Goal: Task Accomplishment & Management: Manage account settings

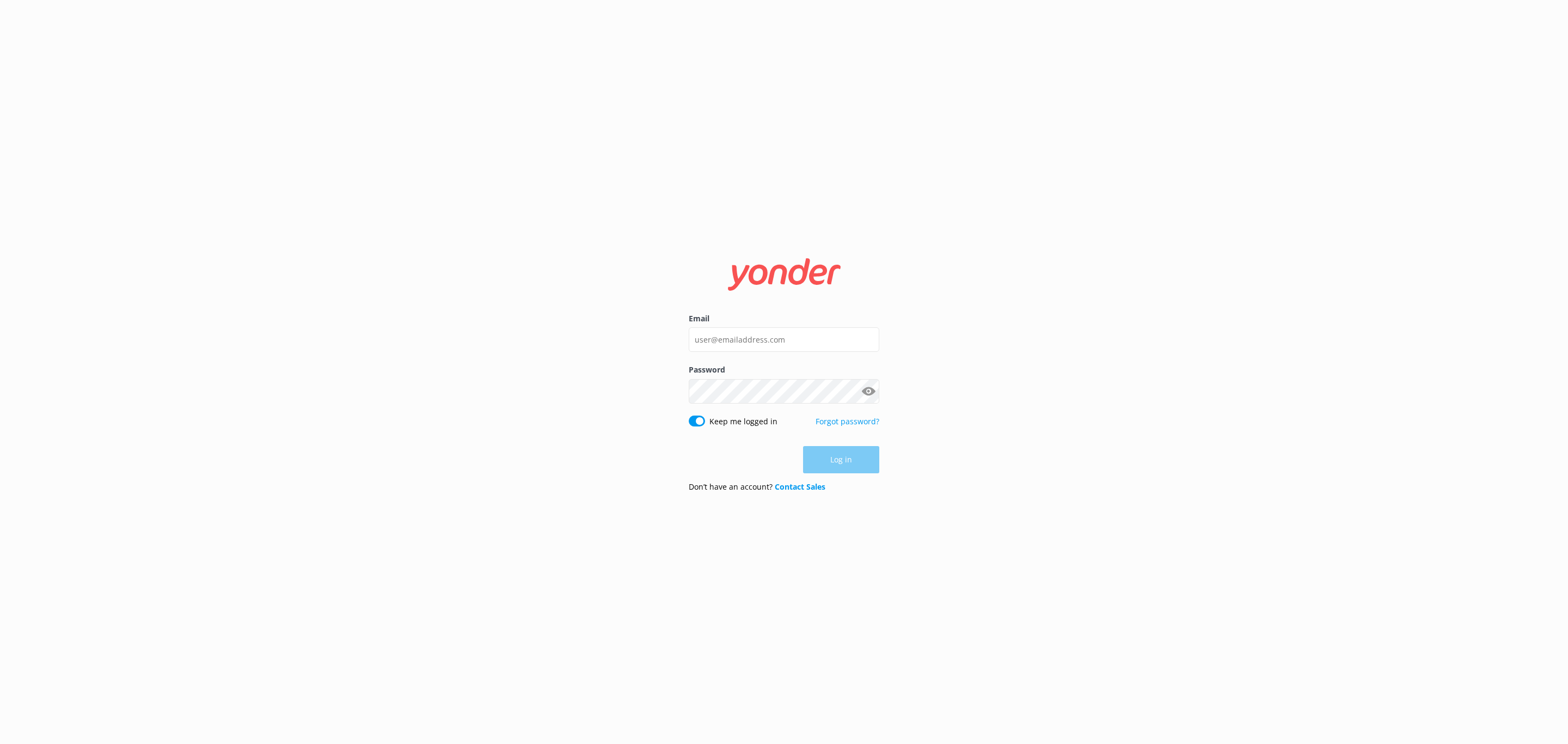
type input "[EMAIL_ADDRESS][DOMAIN_NAME]"
click button "Log in" at bounding box center [841, 460] width 76 height 27
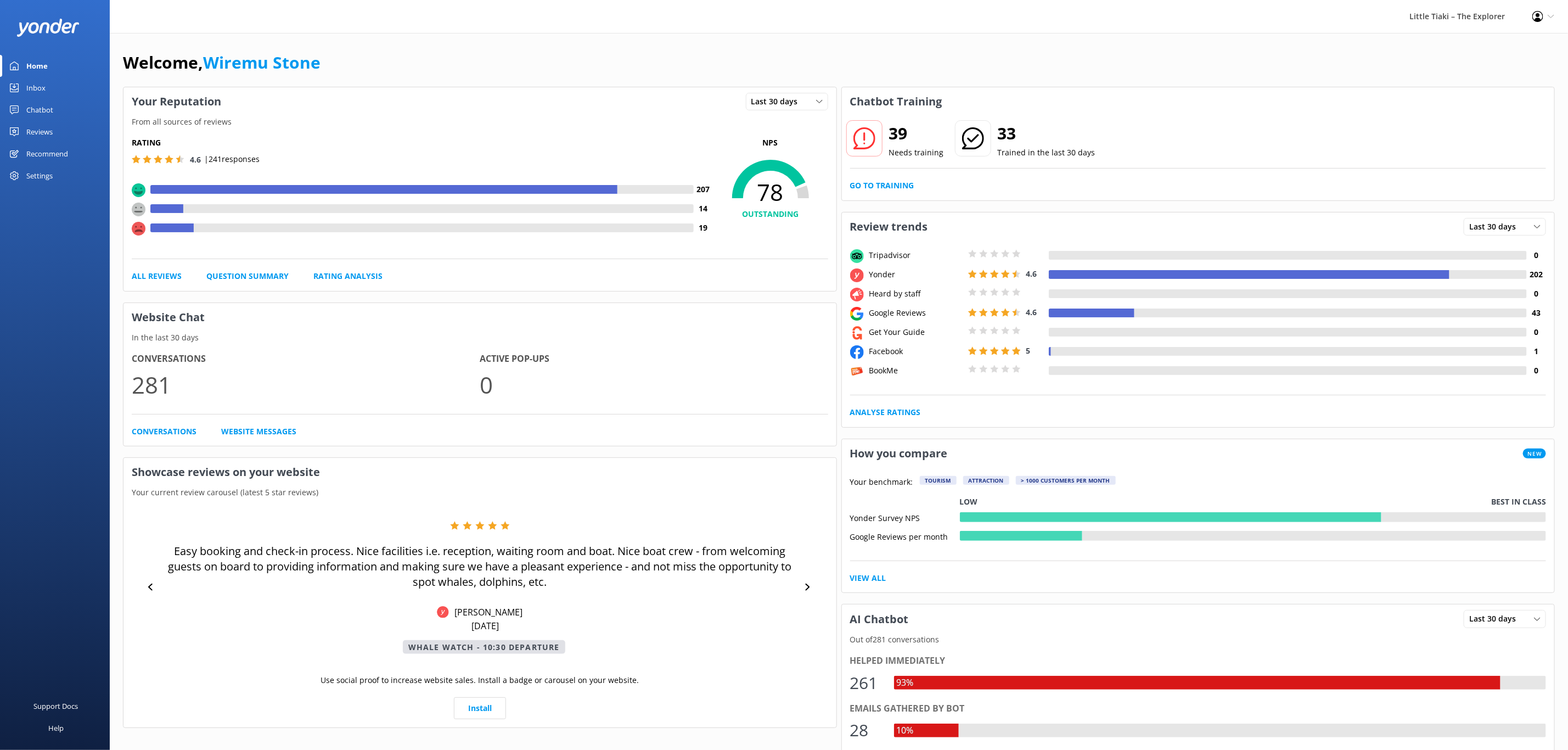
click at [39, 130] on div "Reviews" at bounding box center [40, 132] width 27 height 22
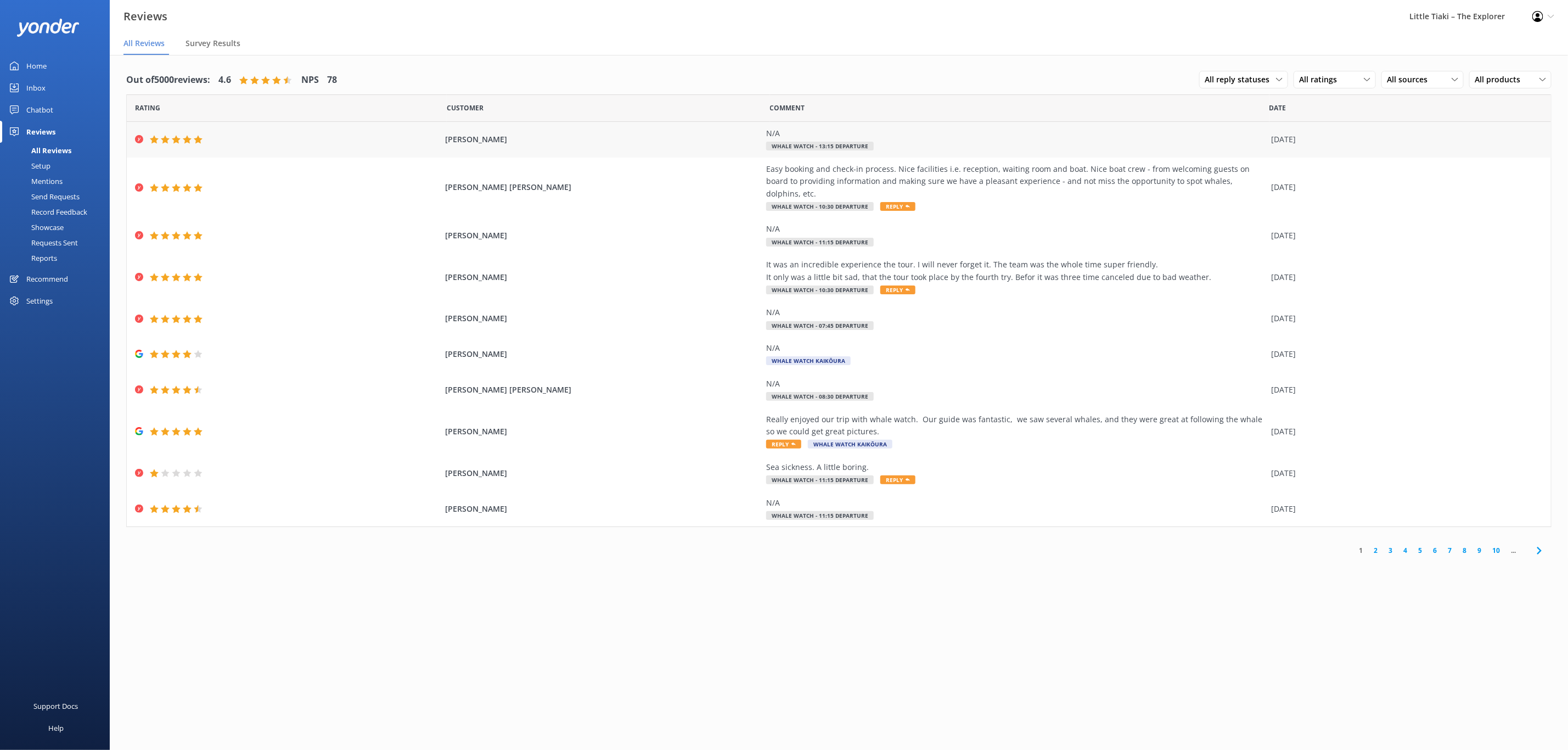
click at [314, 149] on div "[PERSON_NAME] N/A Whale Watch - 13:15 departure [DATE]" at bounding box center [839, 139] width 1425 height 36
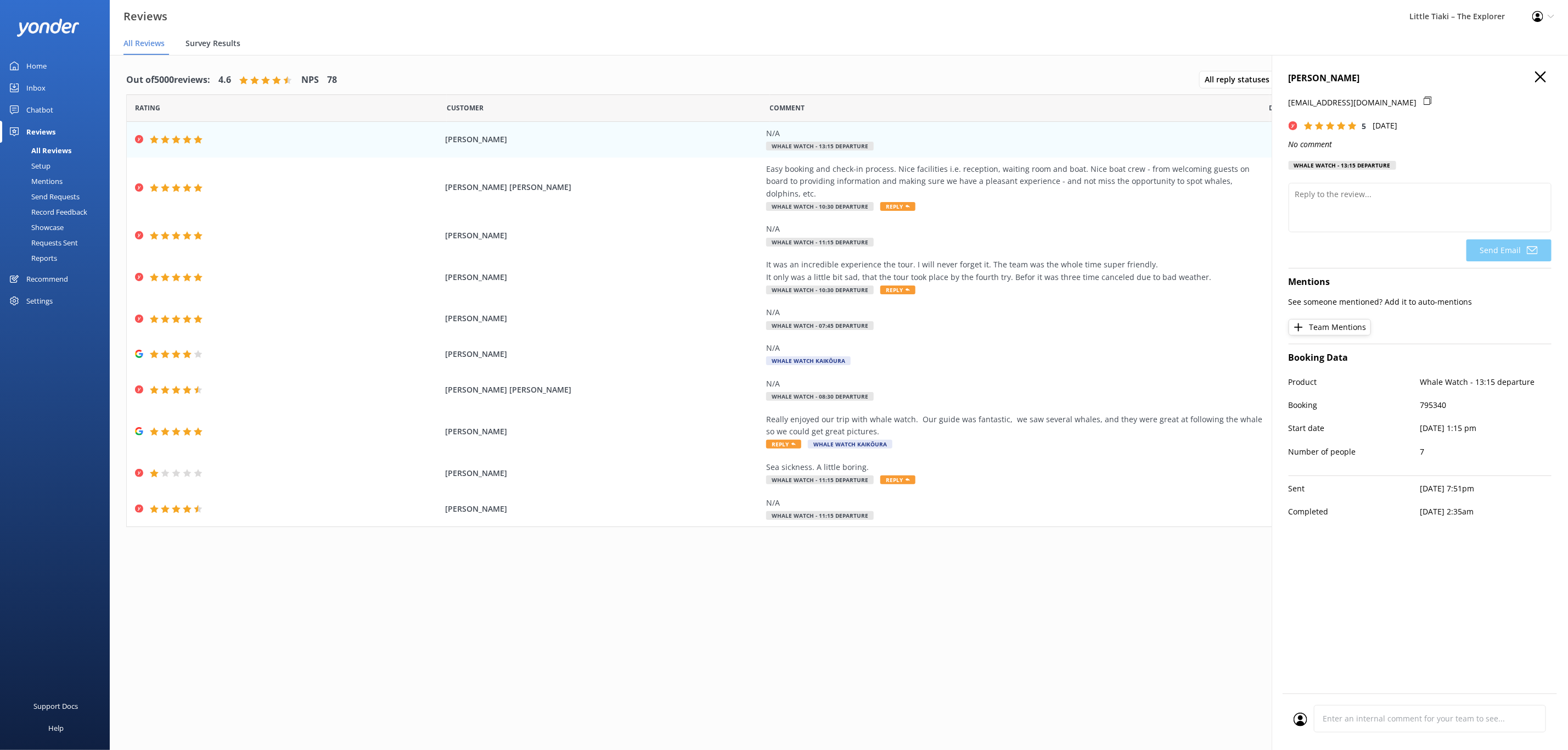
click at [193, 45] on span "Survey Results" at bounding box center [213, 43] width 55 height 11
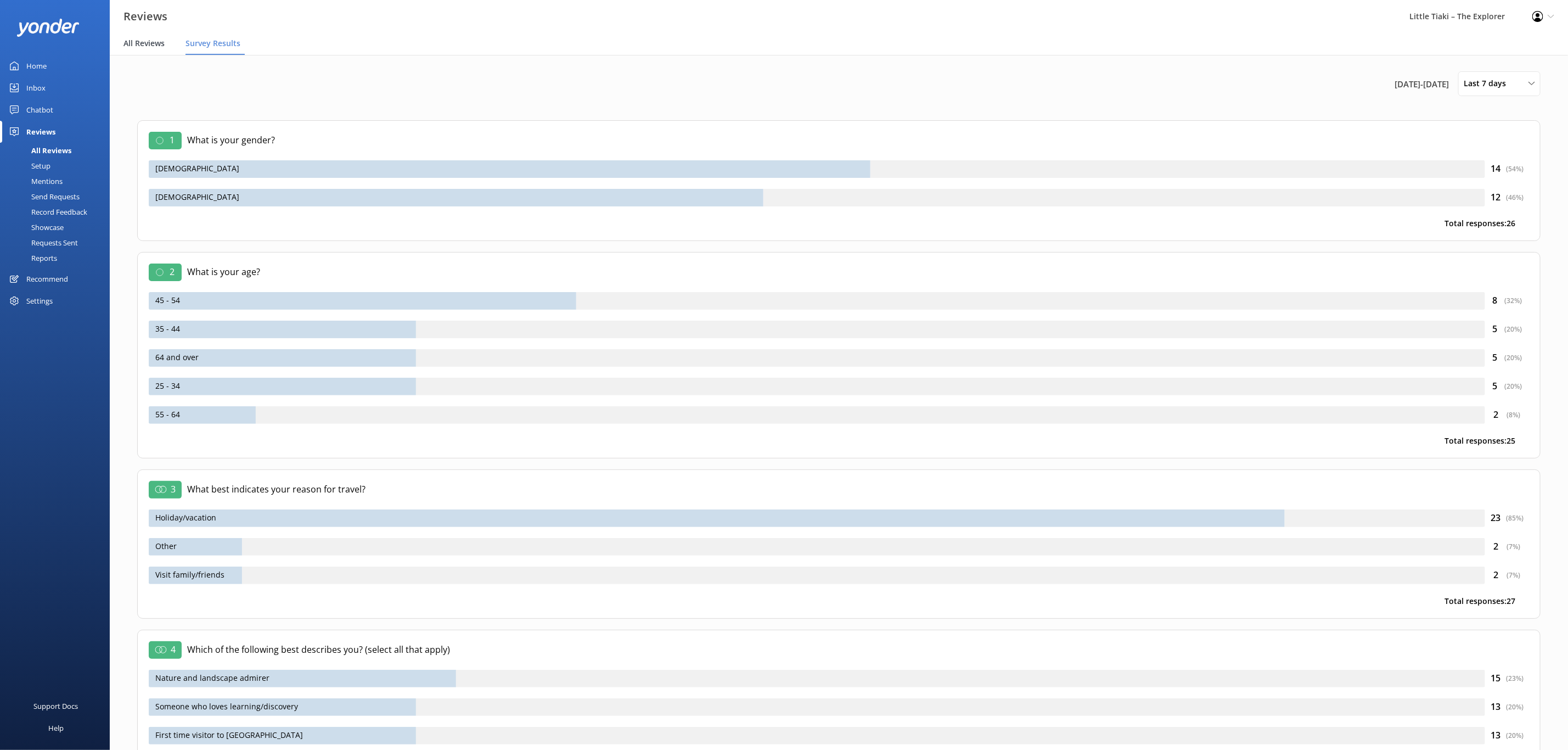
click at [132, 51] on div "All Reviews" at bounding box center [146, 44] width 46 height 22
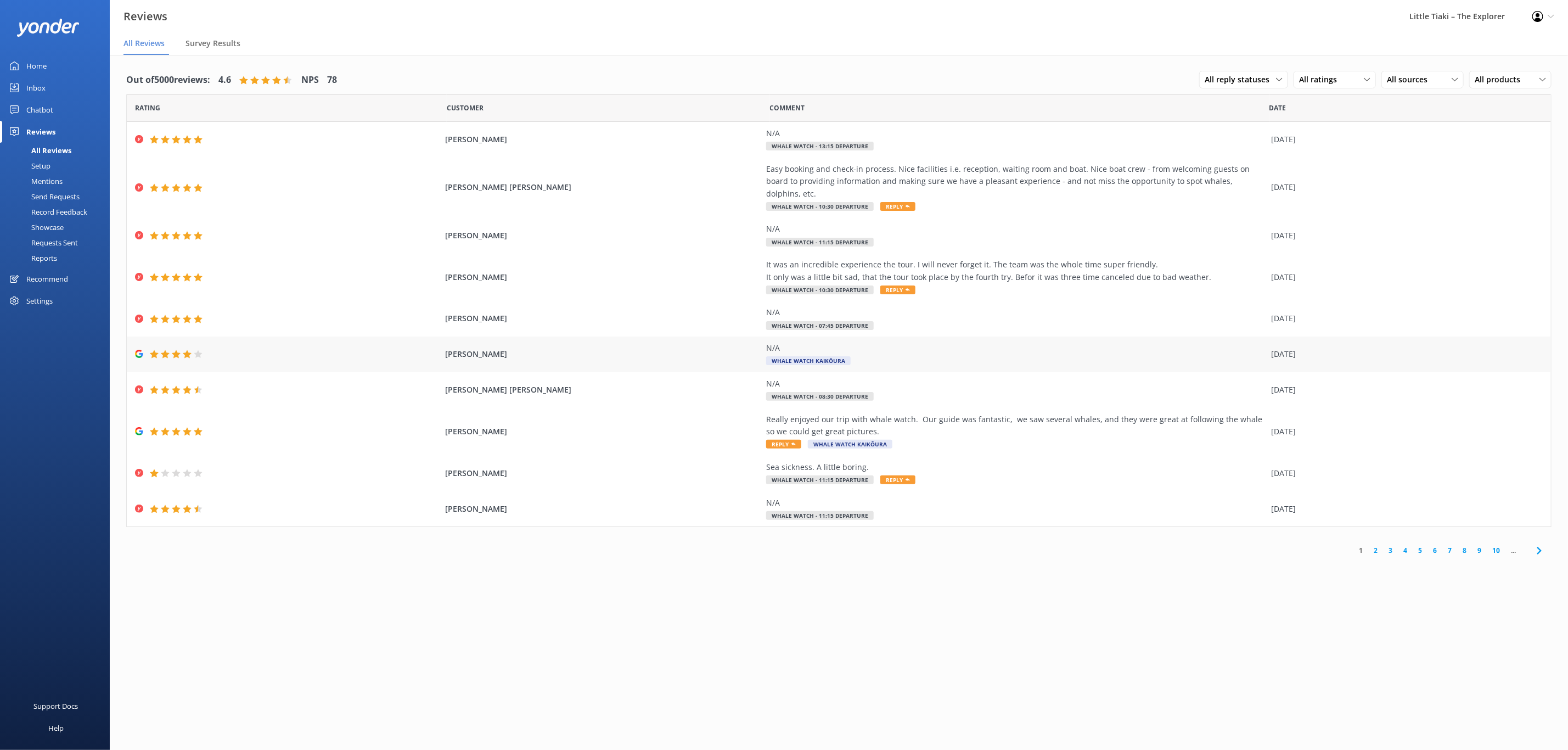
click at [210, 350] on div at bounding box center [287, 354] width 305 height 9
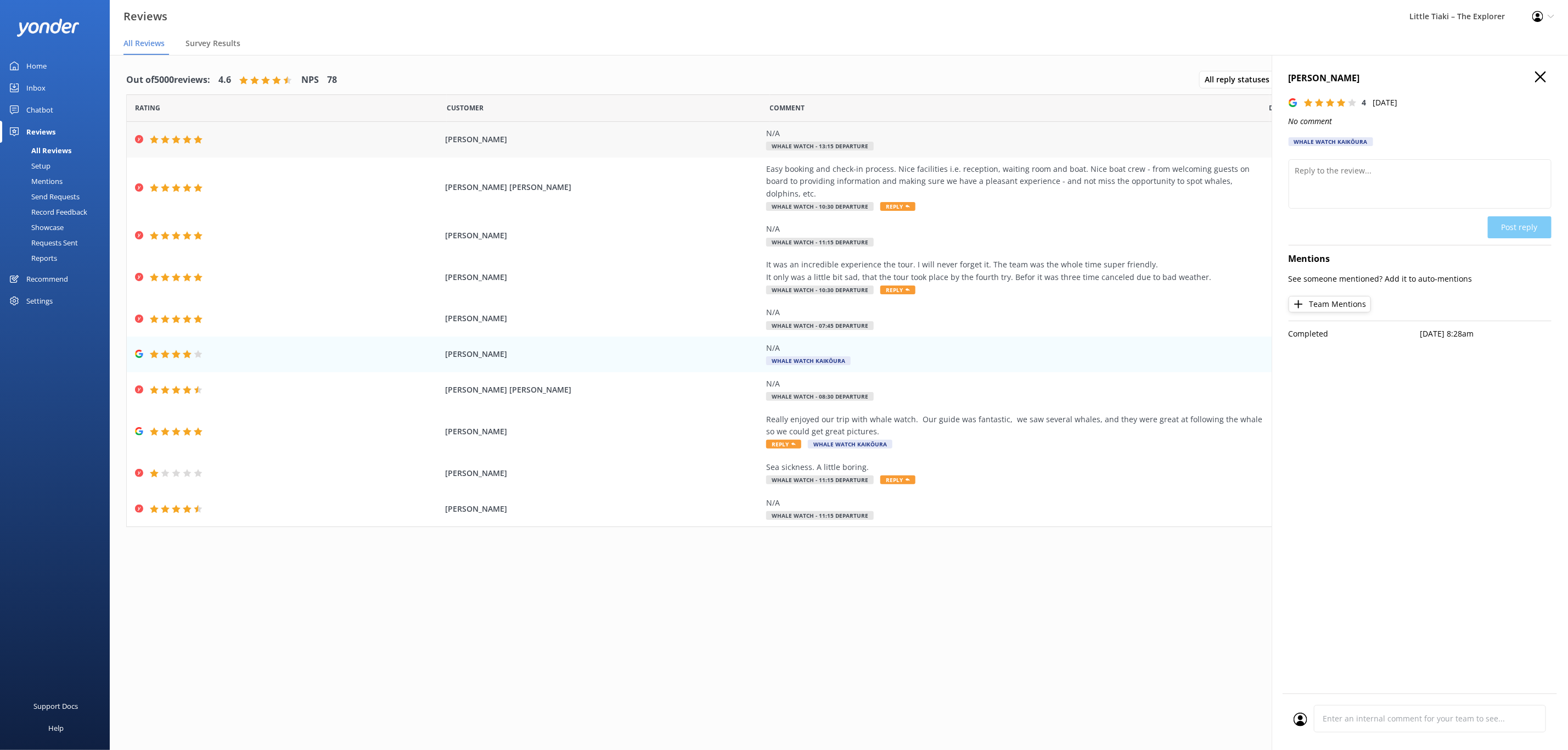
click at [465, 141] on span "[PERSON_NAME]" at bounding box center [603, 139] width 315 height 12
